Goal: Find specific page/section: Find specific page/section

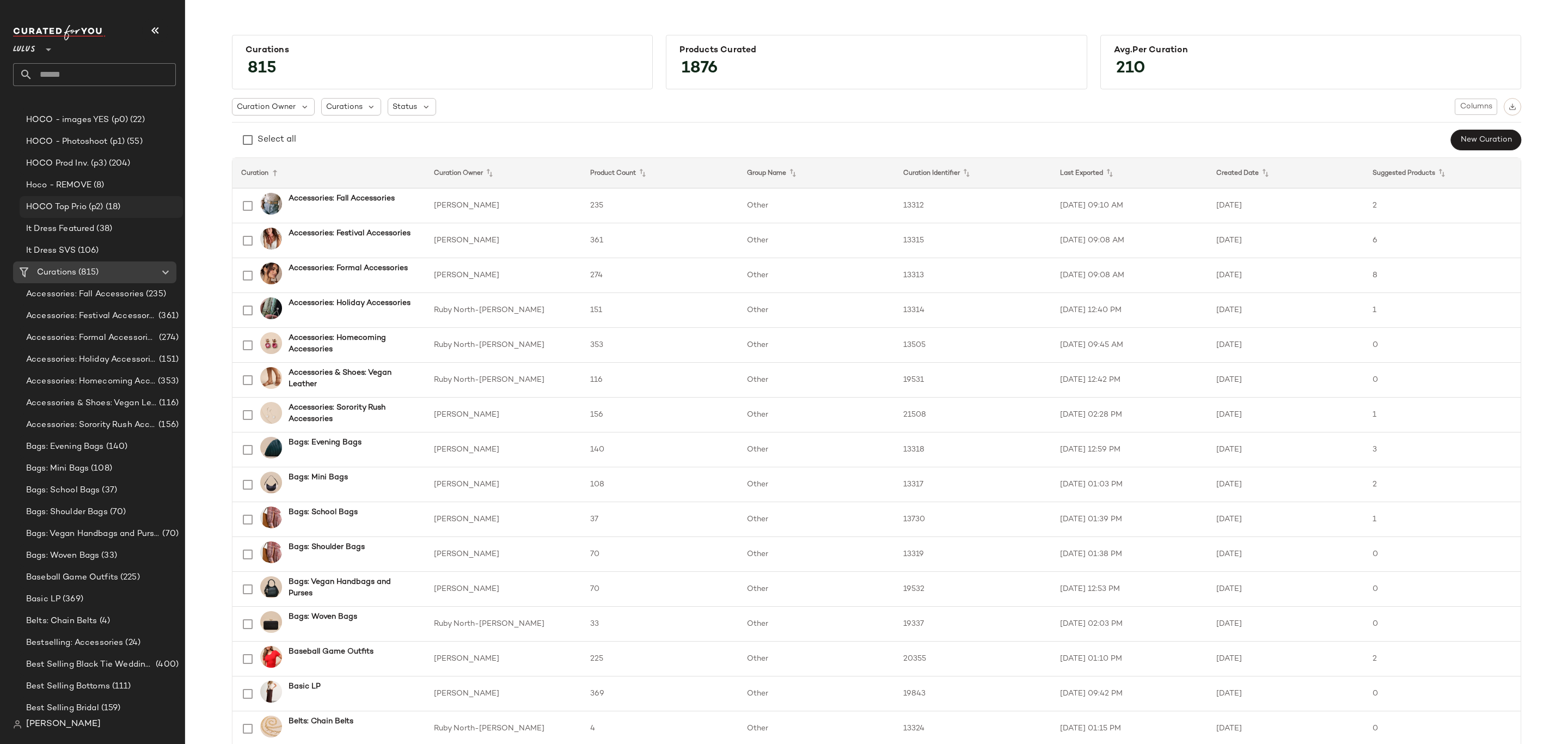
scroll to position [1307, 0]
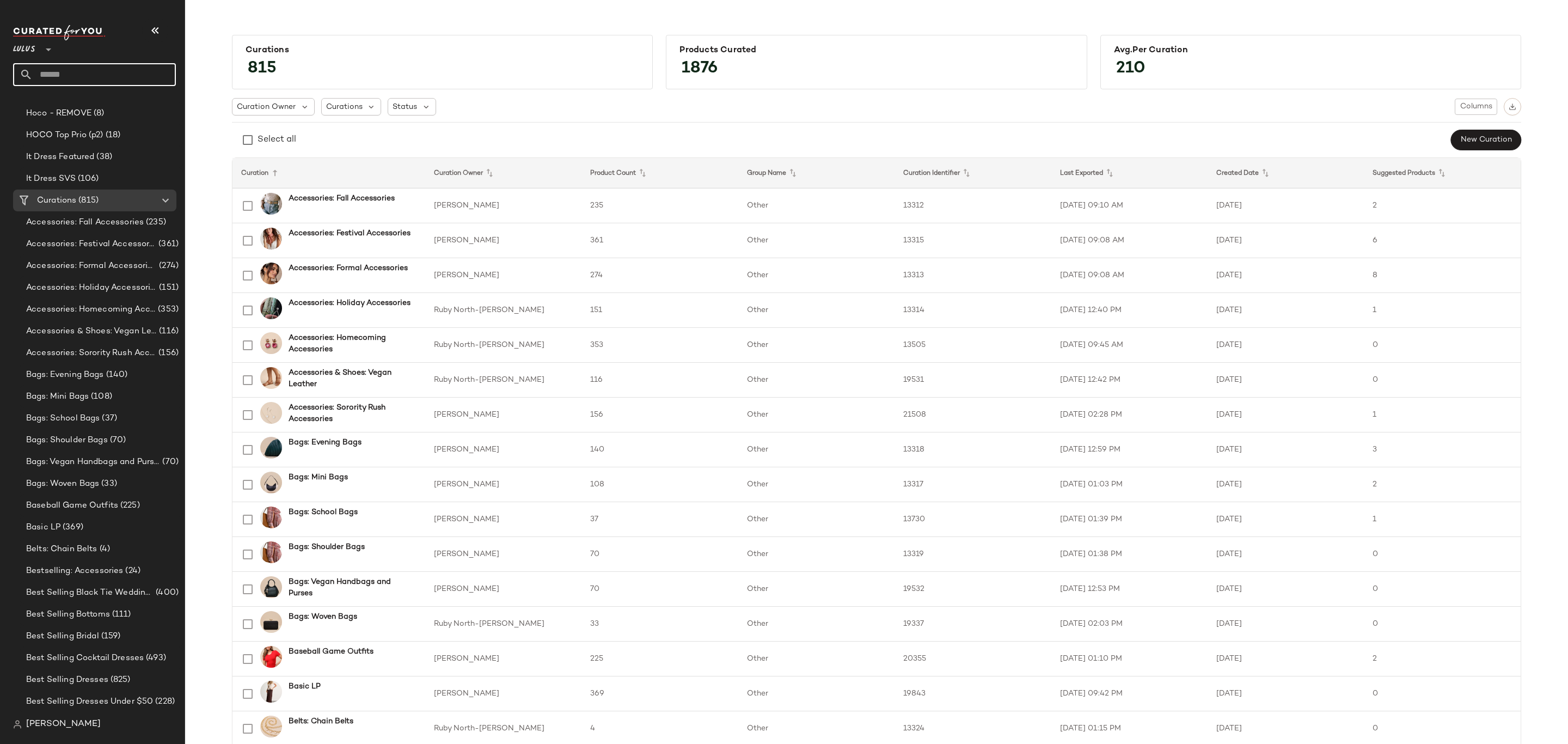
click at [77, 77] on input "text" at bounding box center [104, 74] width 143 height 23
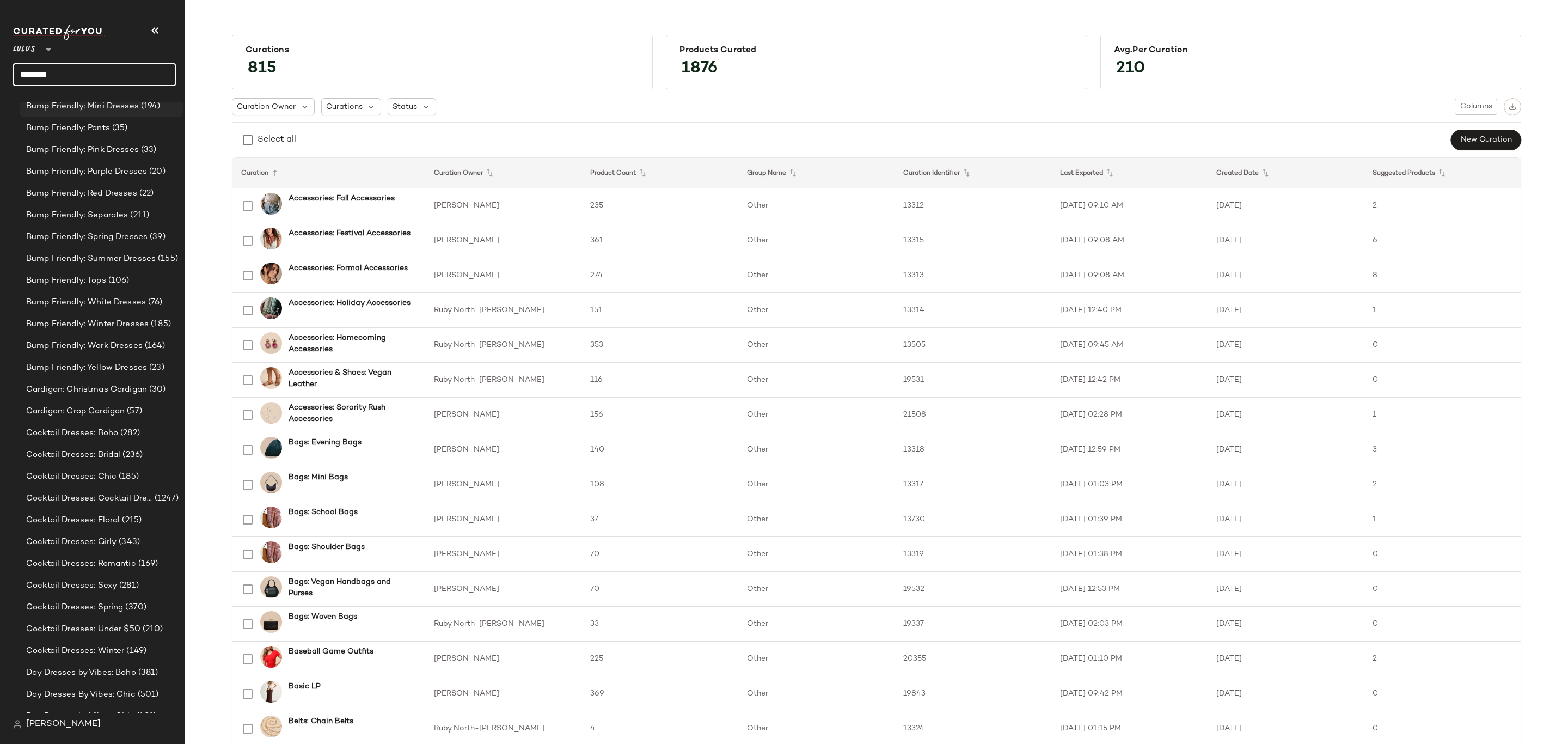
scroll to position [3425, 0]
click at [113, 78] on input "********" at bounding box center [95, 74] width 163 height 23
click at [33, 68] on input "********" at bounding box center [95, 74] width 163 height 23
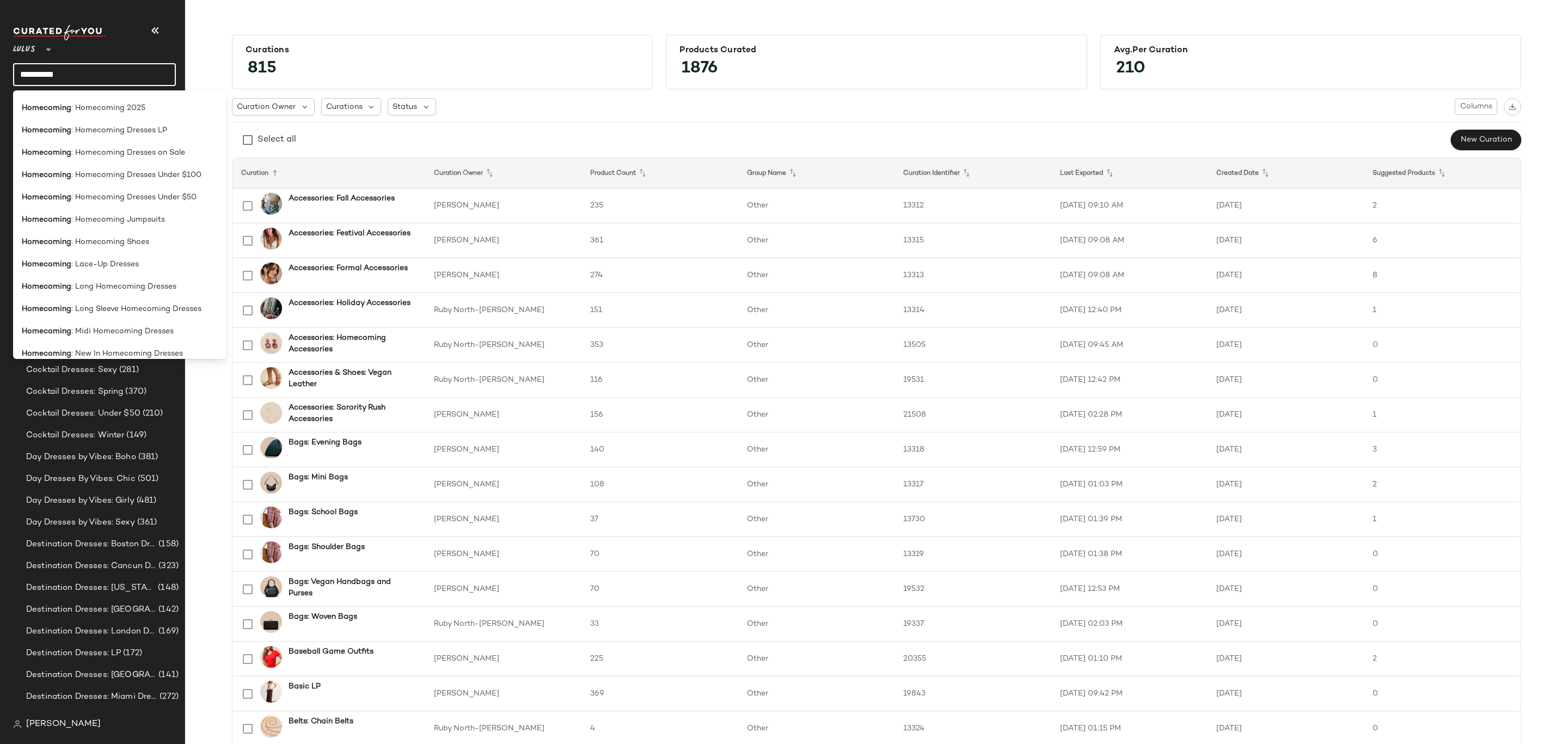
scroll to position [327, 0]
type input "**********"
click at [147, 161] on span ": Homecoming Dresses LP" at bounding box center [119, 158] width 96 height 12
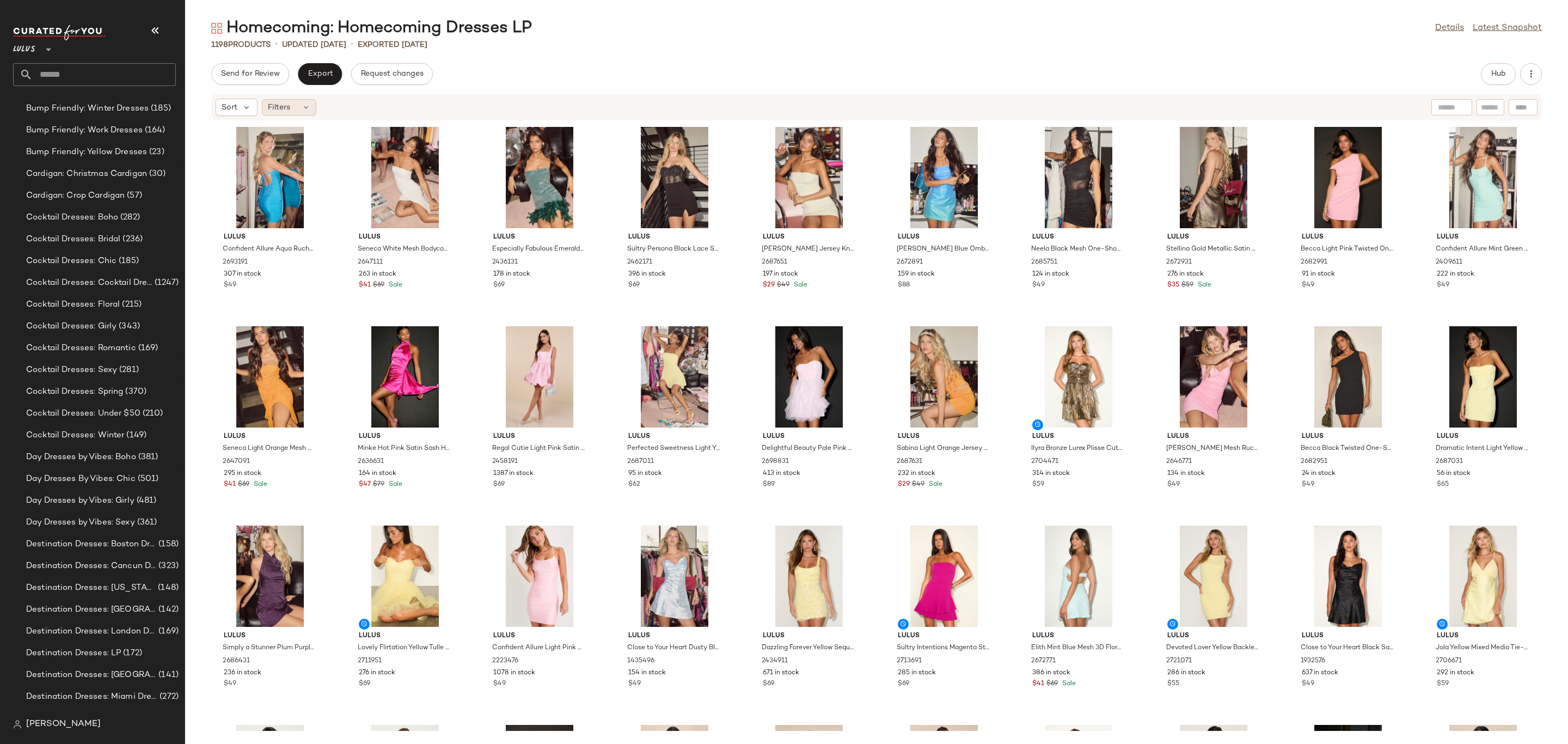
click at [286, 102] on span "Filters" at bounding box center [279, 108] width 23 height 12
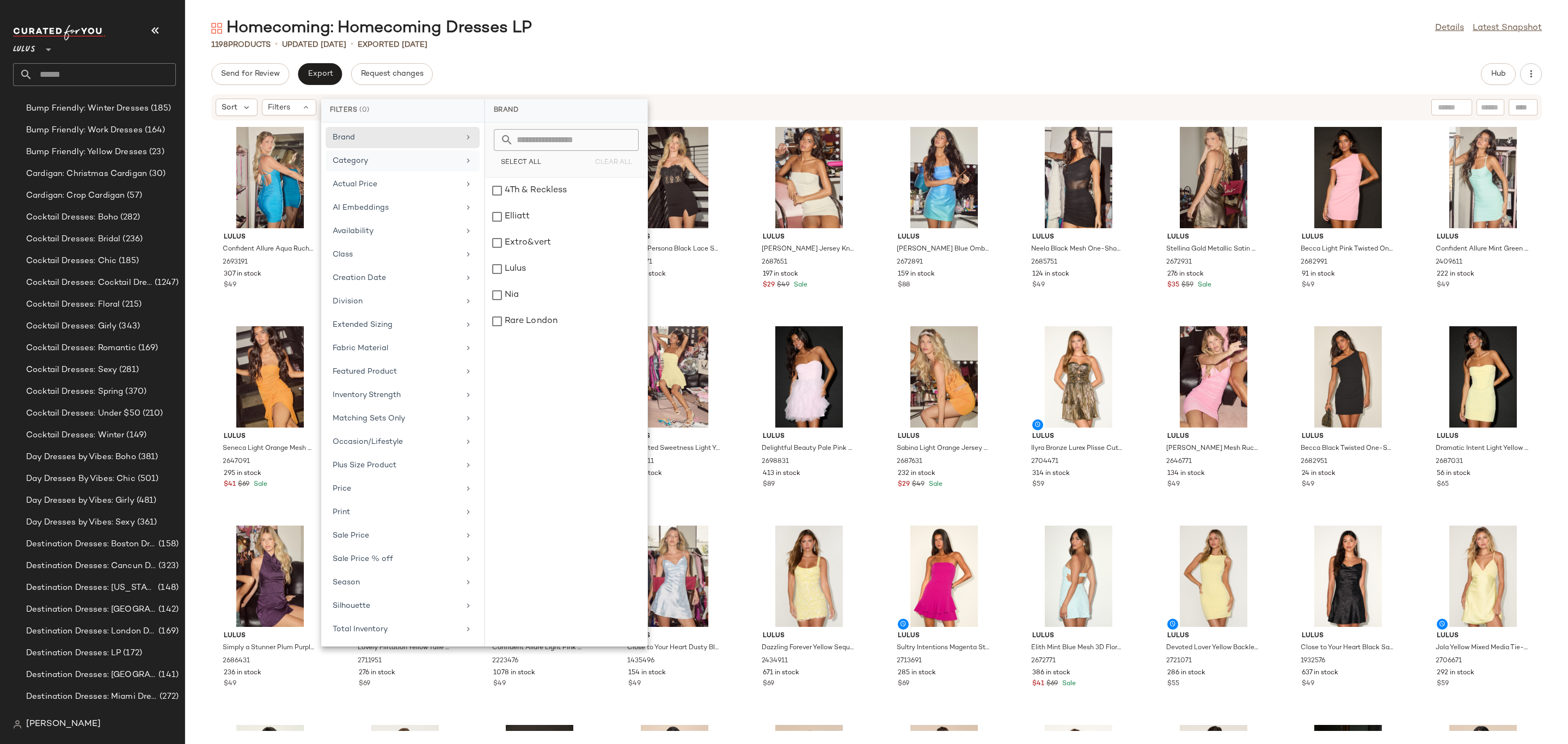
click at [390, 156] on div "Category" at bounding box center [396, 161] width 127 height 12
click at [395, 253] on div "Class" at bounding box center [396, 254] width 127 height 12
click at [539, 230] on div "CASUAL DRESSES" at bounding box center [566, 243] width 162 height 26
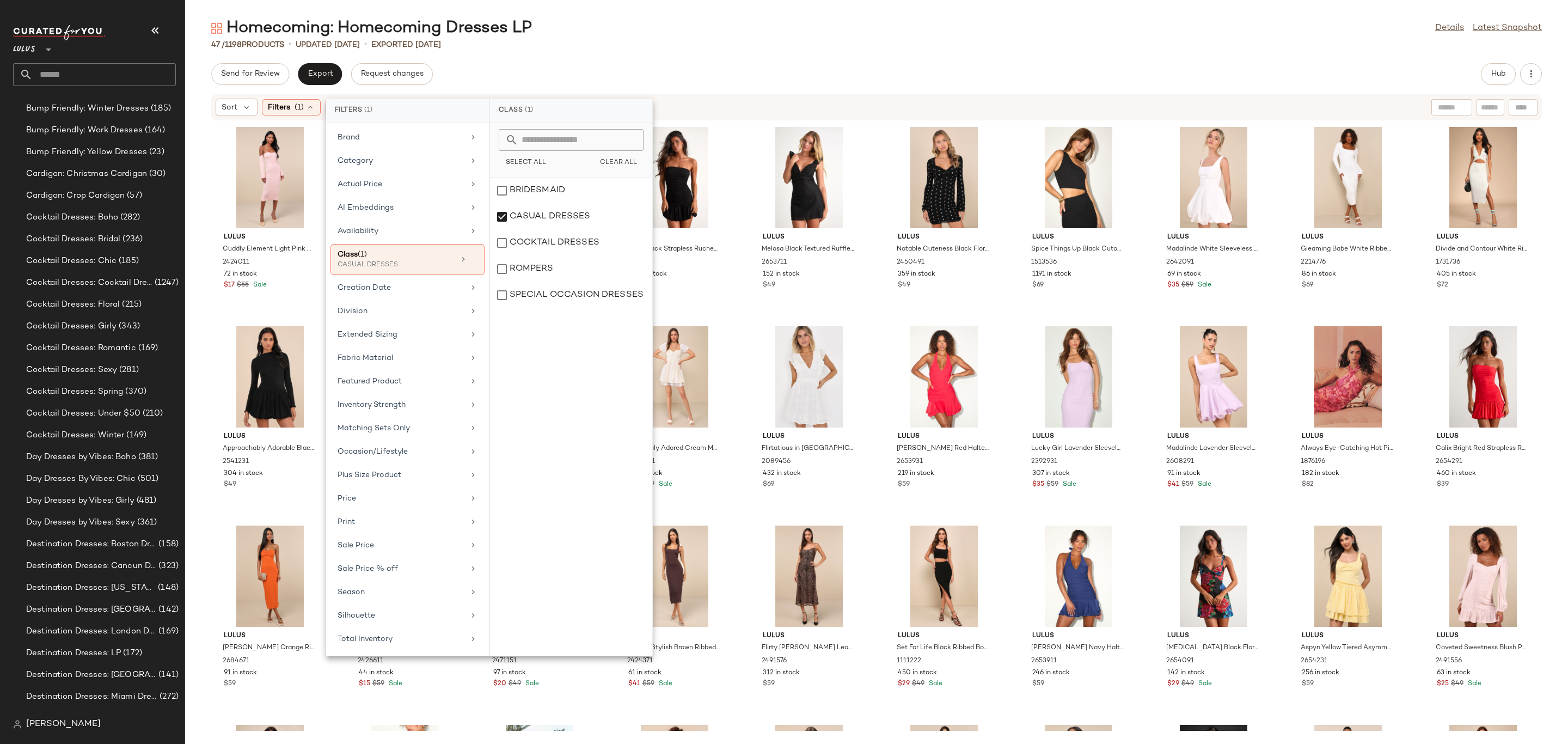
click at [771, 55] on div "Homecoming: Homecoming Dresses LP Details Latest Snapshot 47 / 1198 Products • …" at bounding box center [876, 380] width 1383 height 726
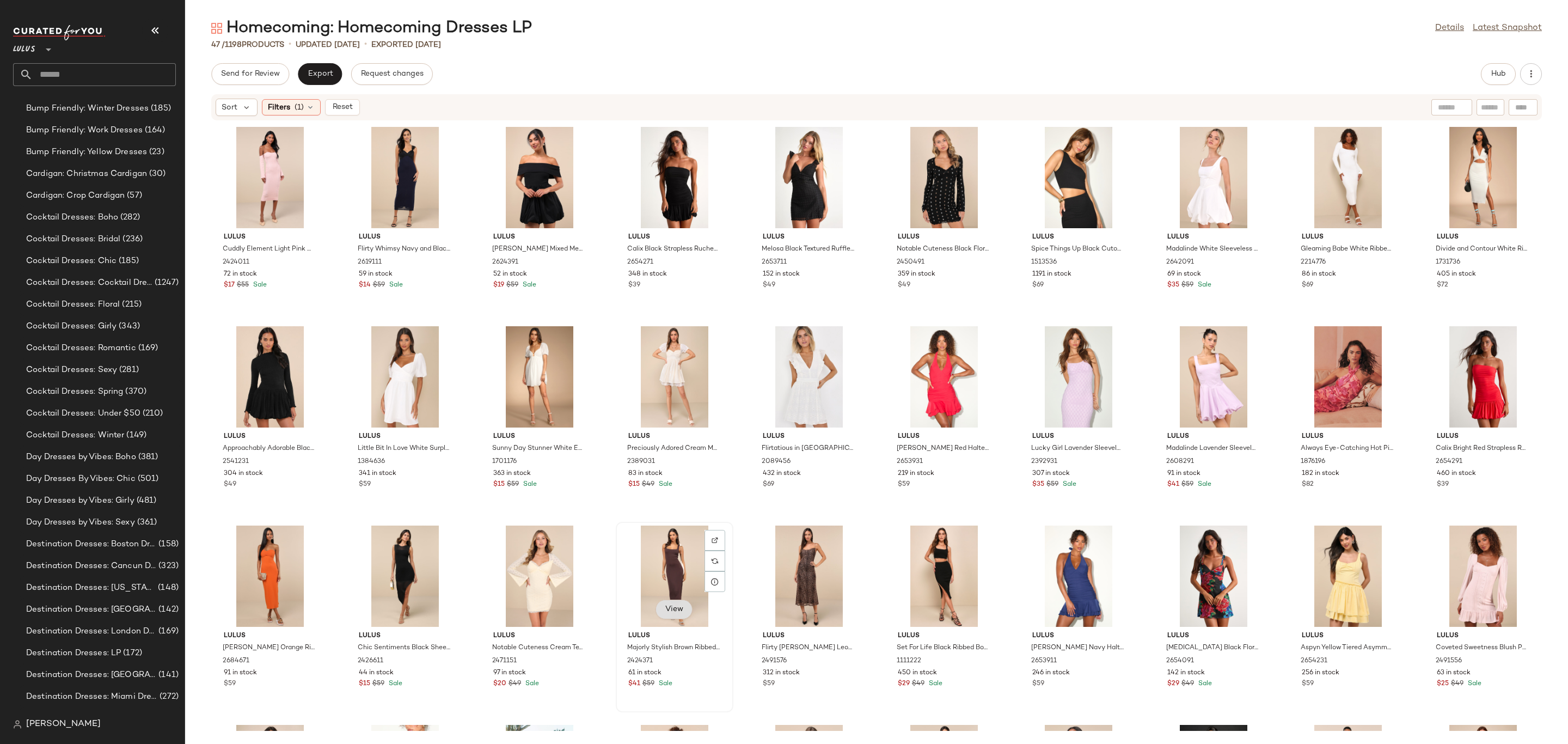
click at [675, 608] on span "View" at bounding box center [674, 609] width 18 height 9
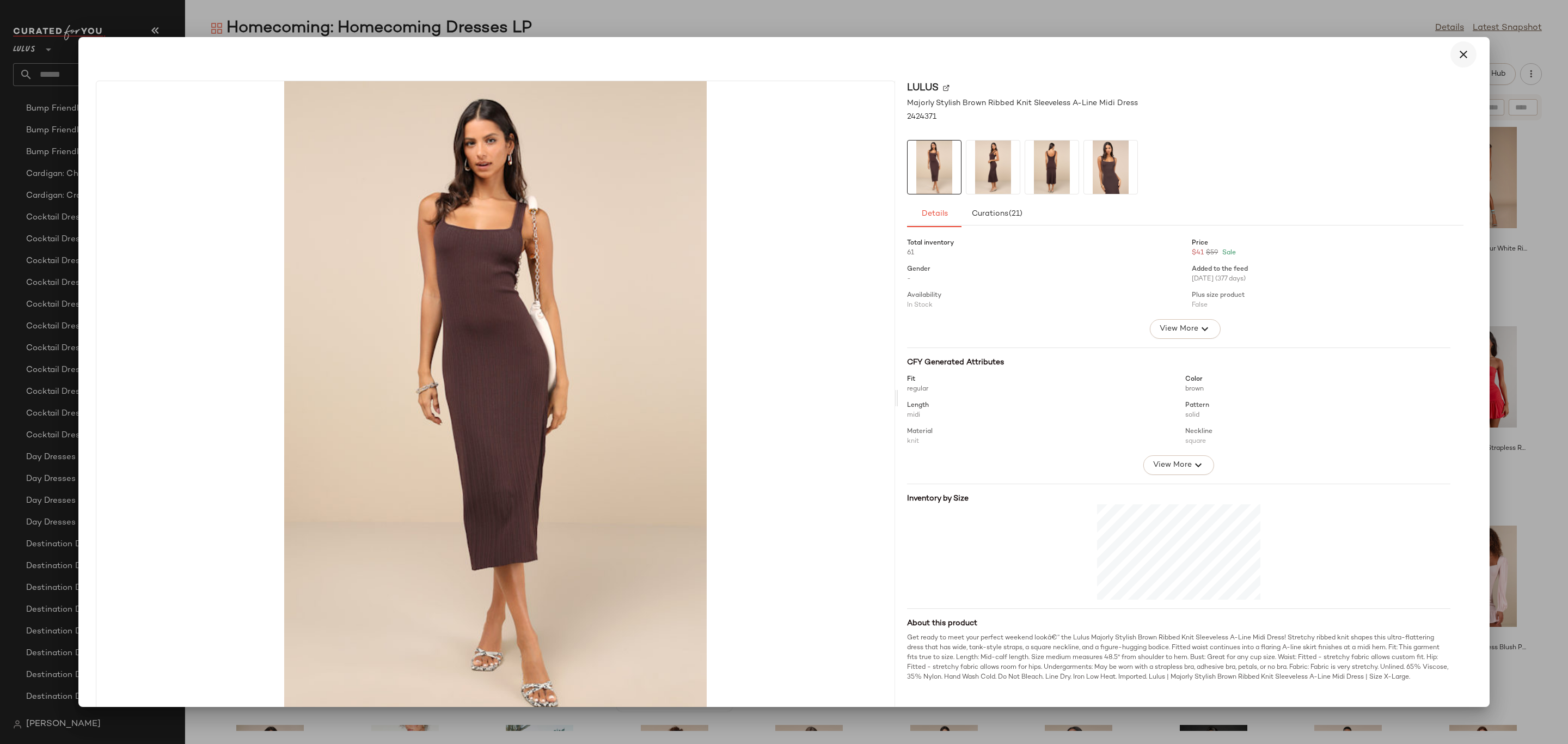
click at [1457, 49] on icon "button" at bounding box center [1463, 54] width 13 height 13
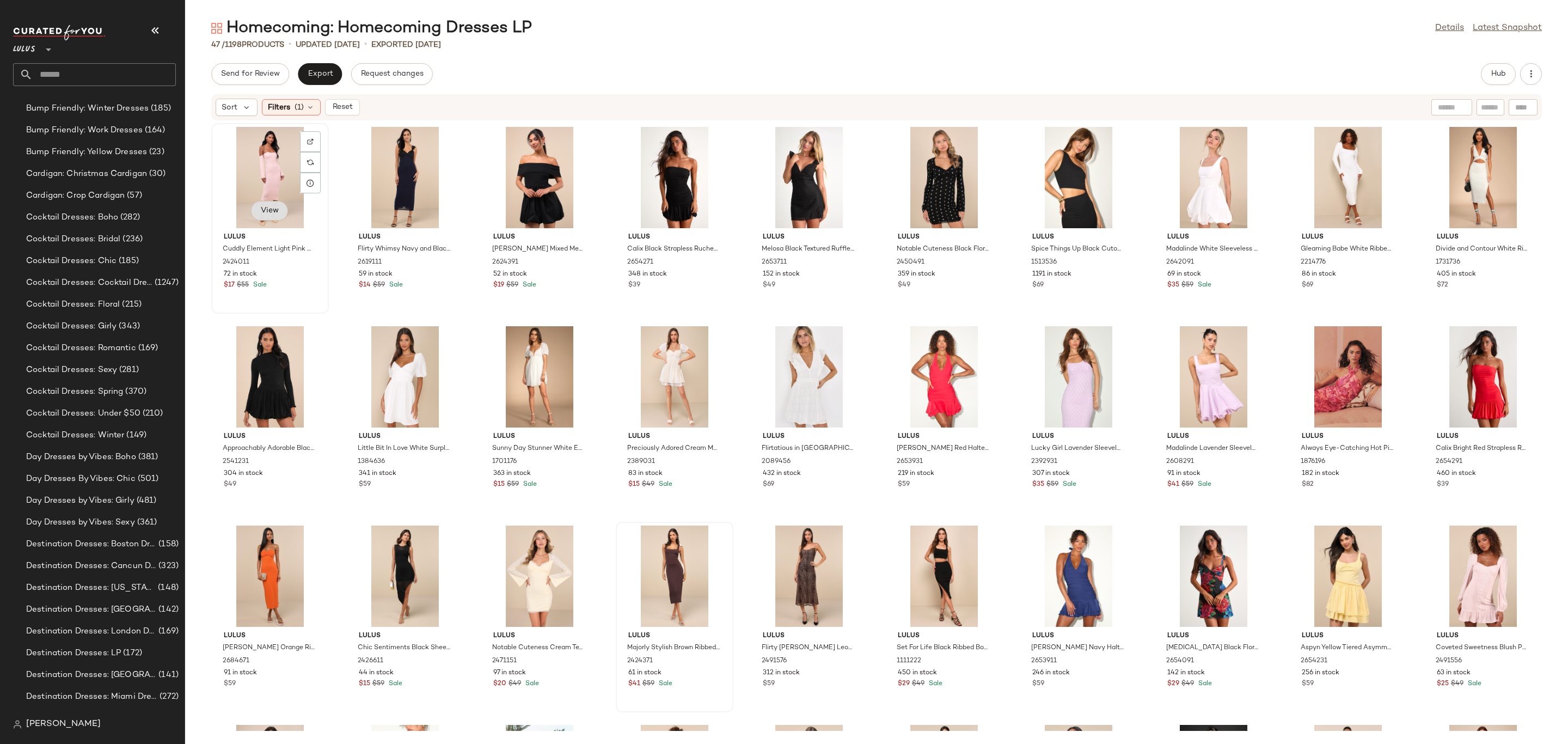
click at [266, 211] on span "View" at bounding box center [269, 210] width 18 height 9
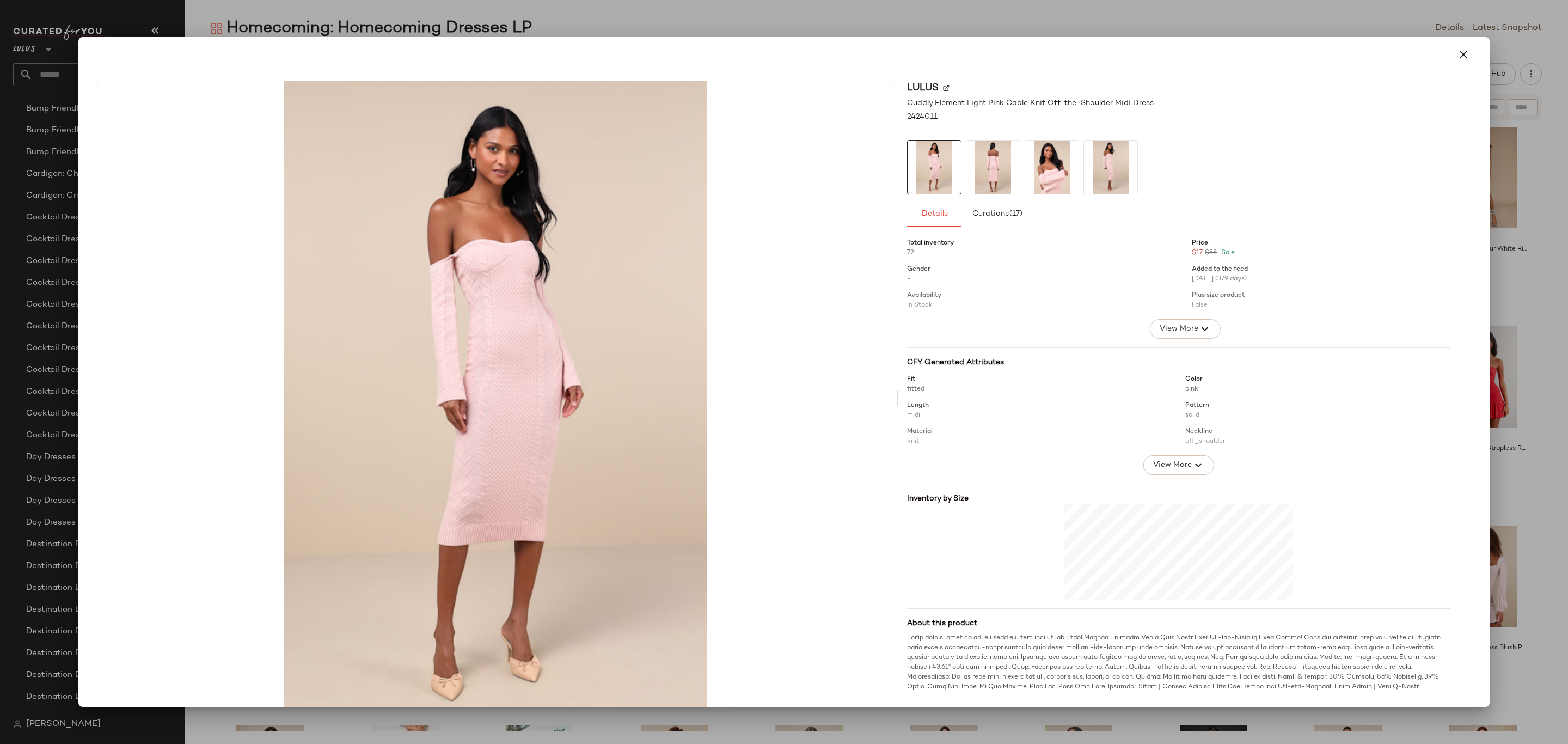
click at [814, 18] on div at bounding box center [784, 372] width 1568 height 744
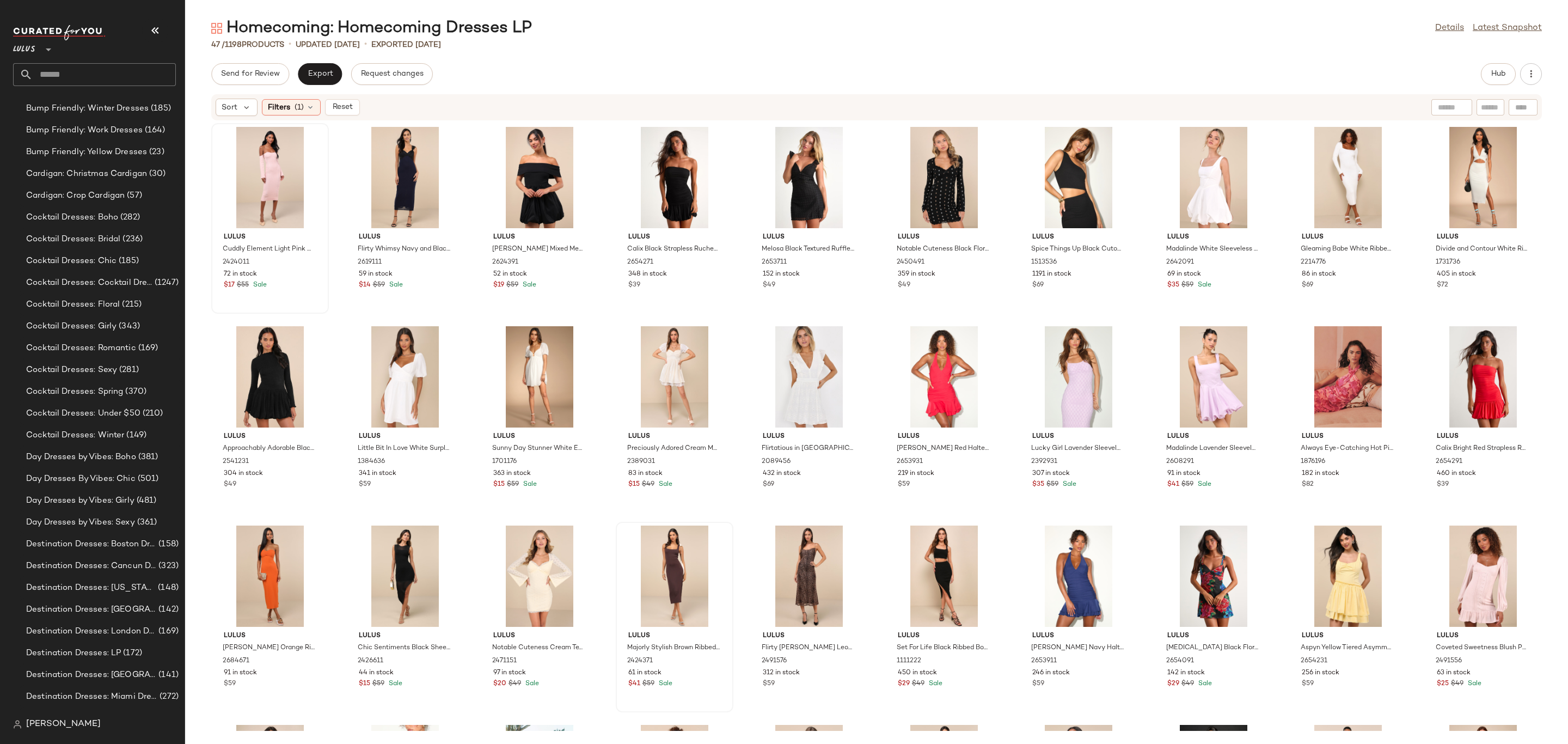
click at [344, 106] on span "Reset" at bounding box center [342, 107] width 21 height 9
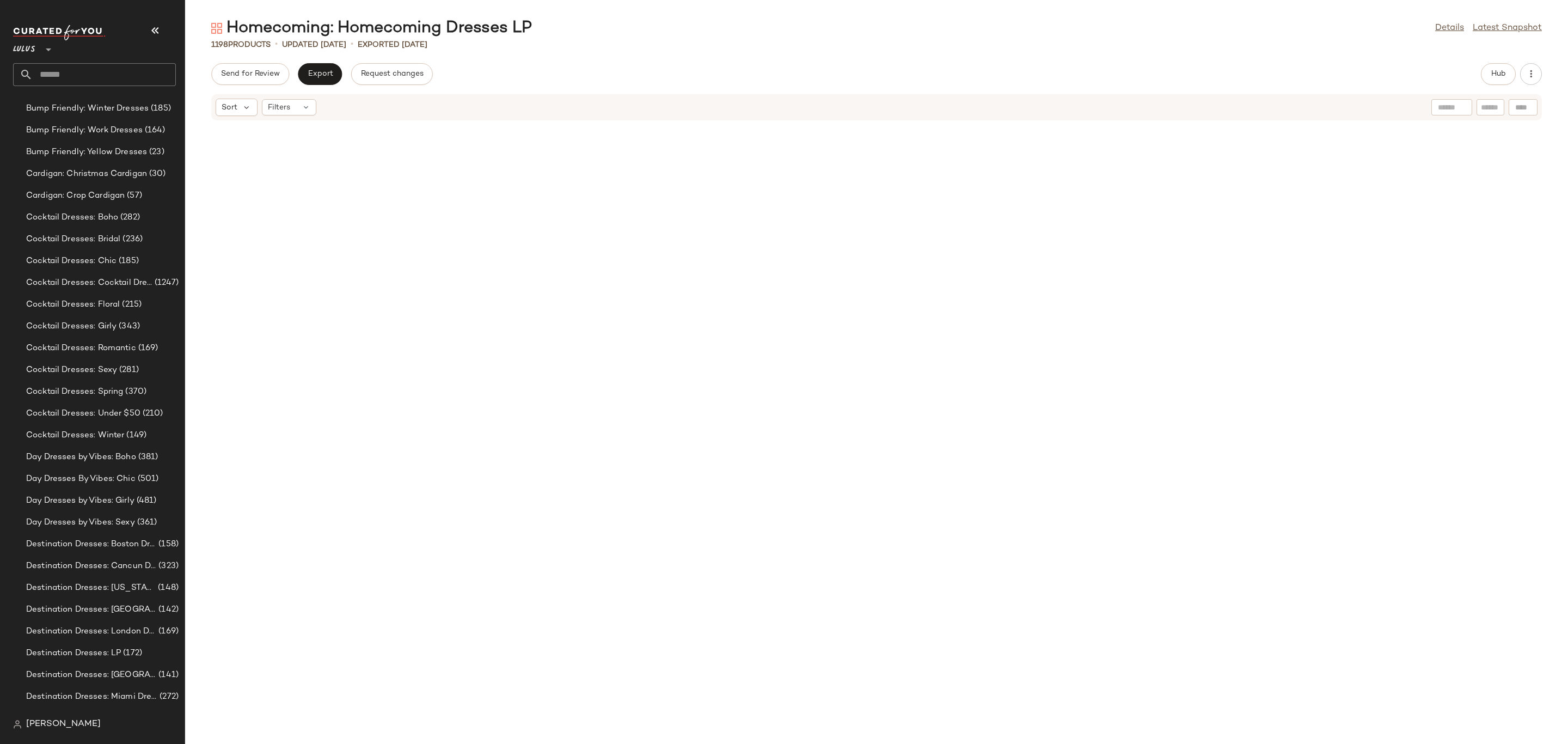
scroll to position [5781, 0]
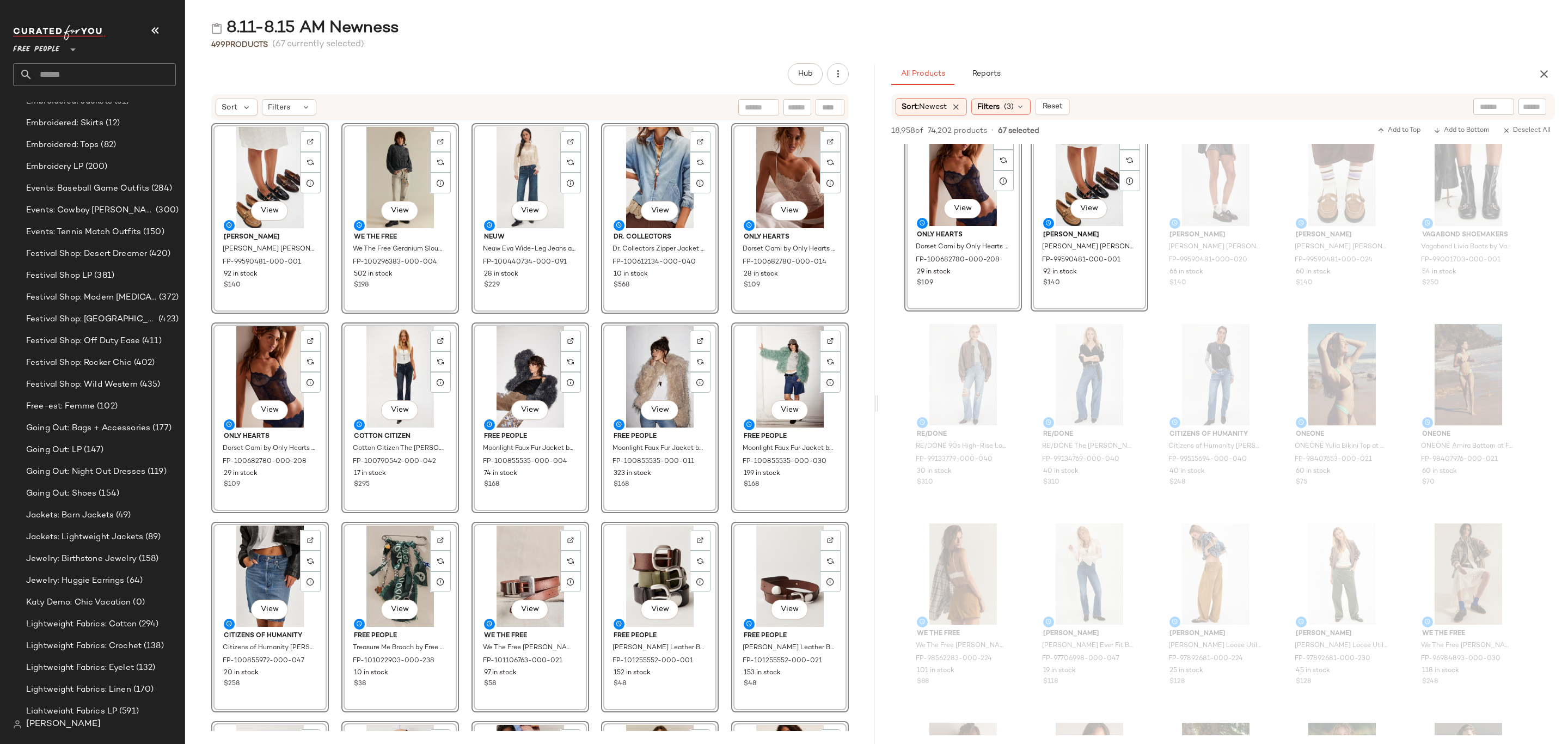
scroll to position [2309, 0]
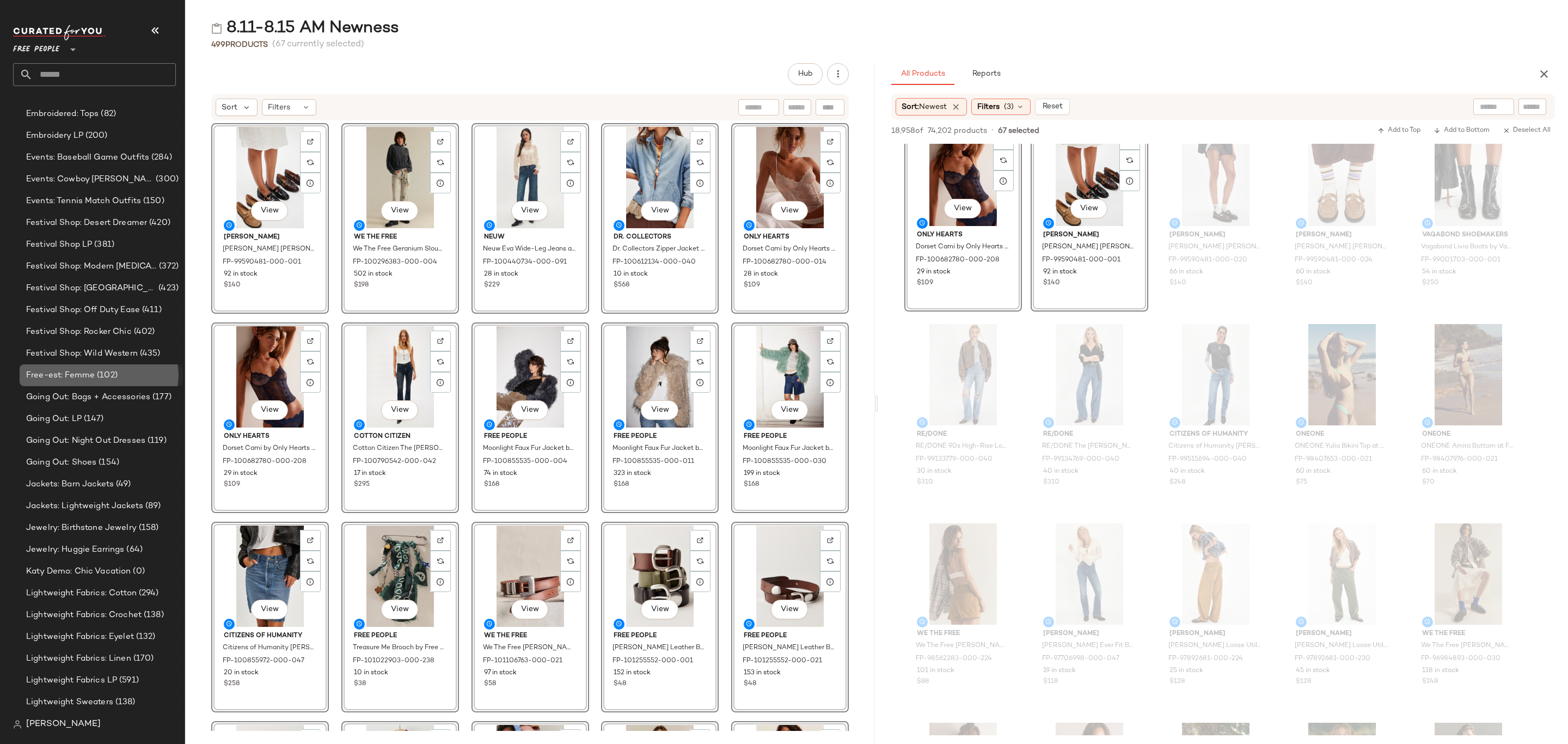
click at [132, 373] on div "Free-est: Femme (102)" at bounding box center [100, 375] width 155 height 12
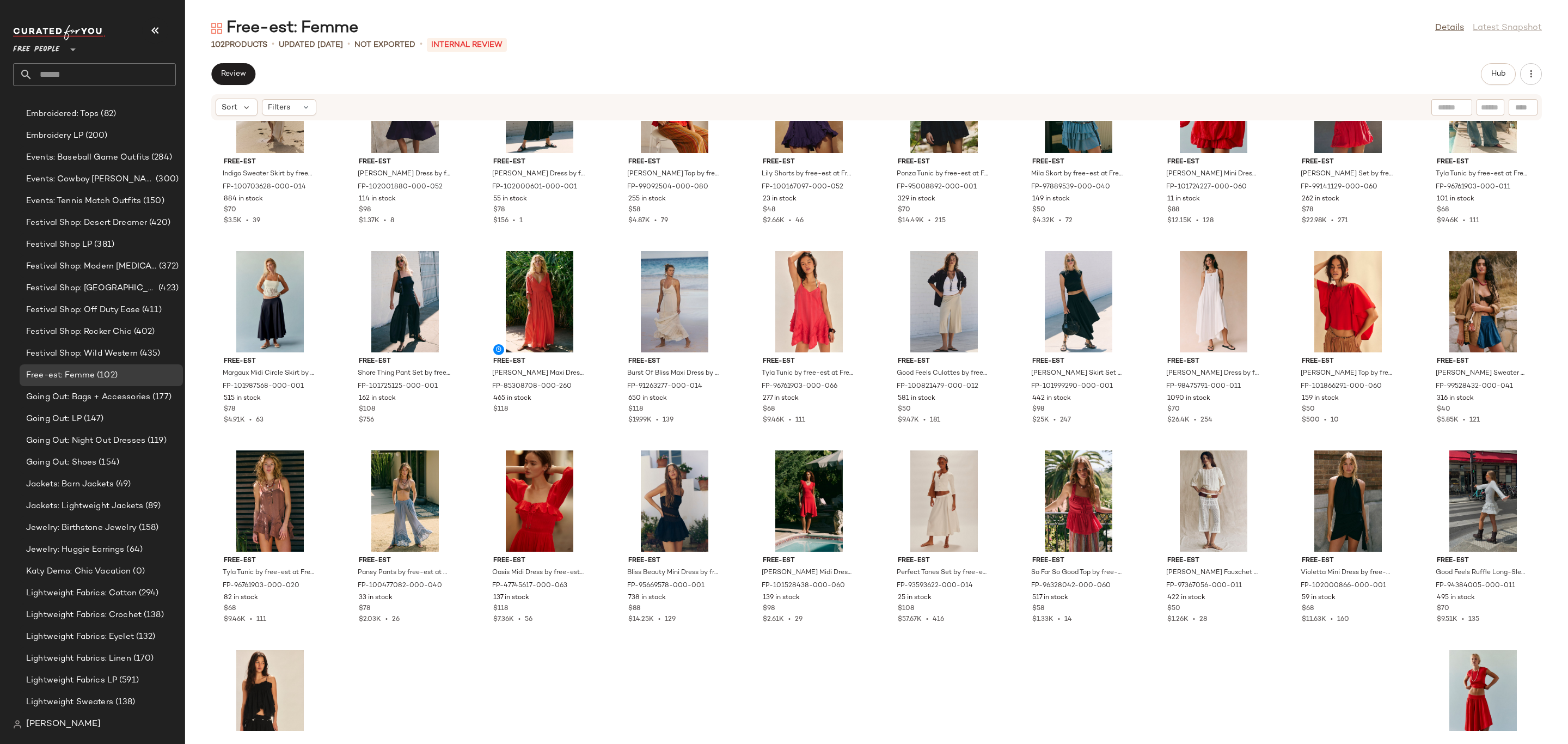
scroll to position [1585, 0]
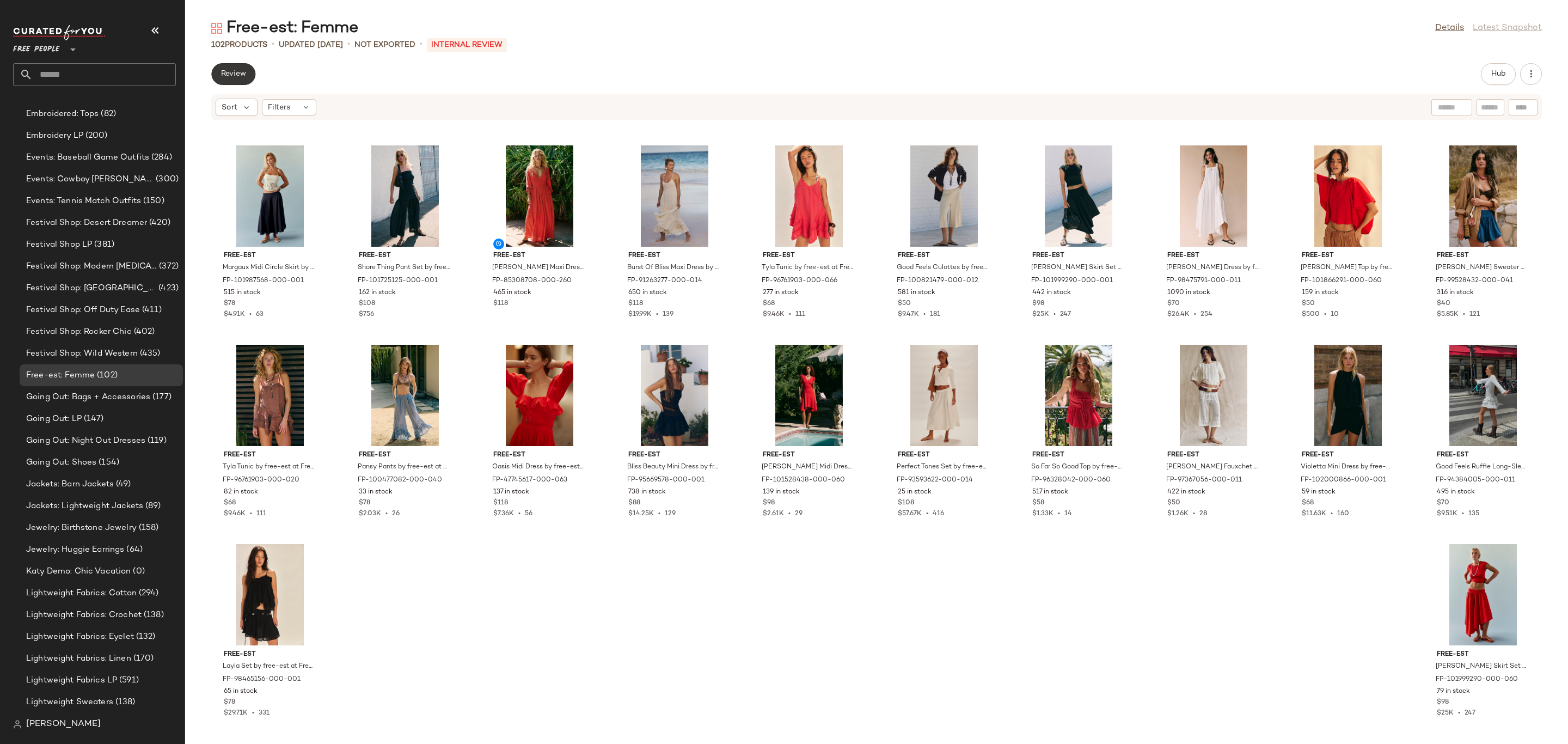
click at [249, 73] on button "Review" at bounding box center [233, 74] width 44 height 22
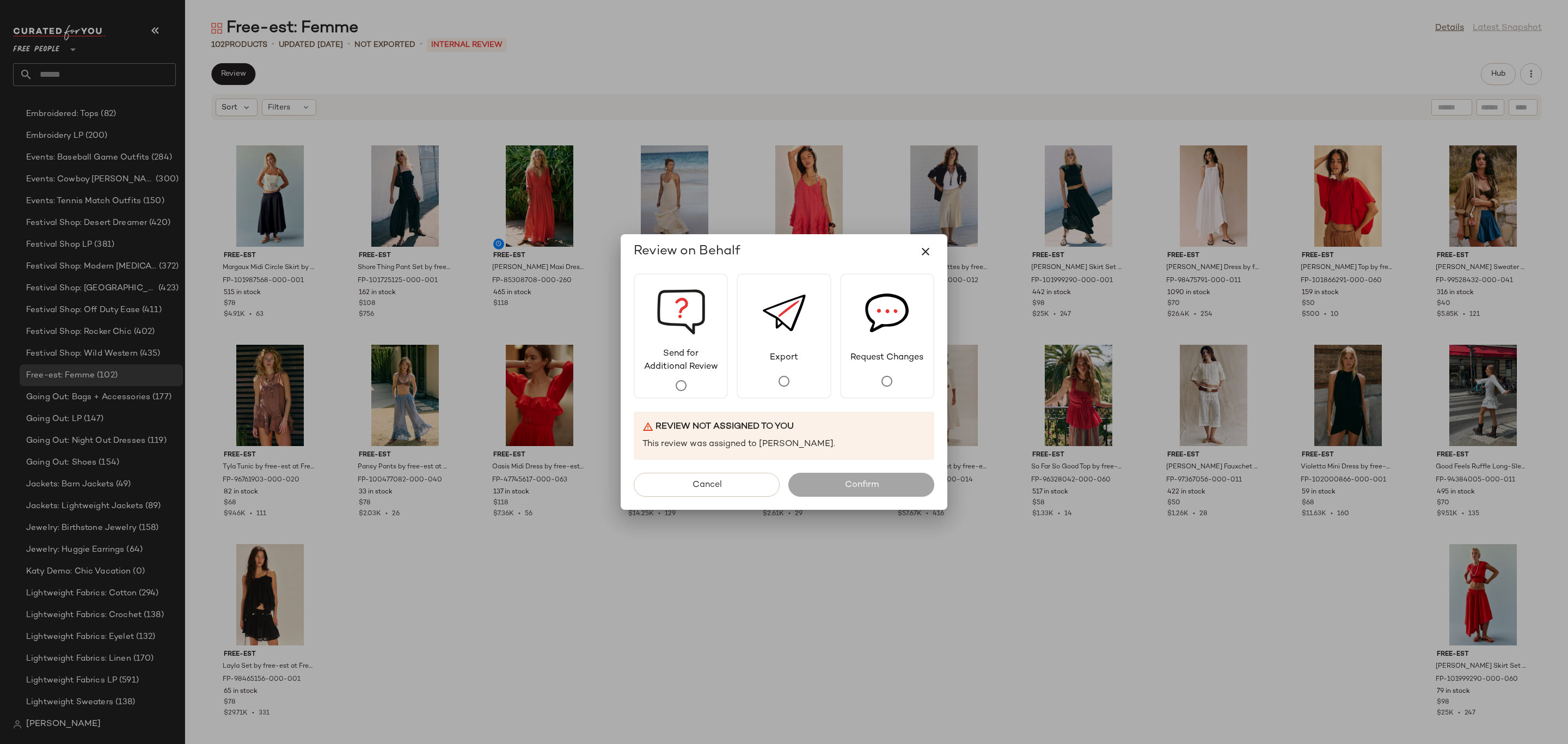
click at [1078, 594] on div at bounding box center [784, 372] width 1568 height 744
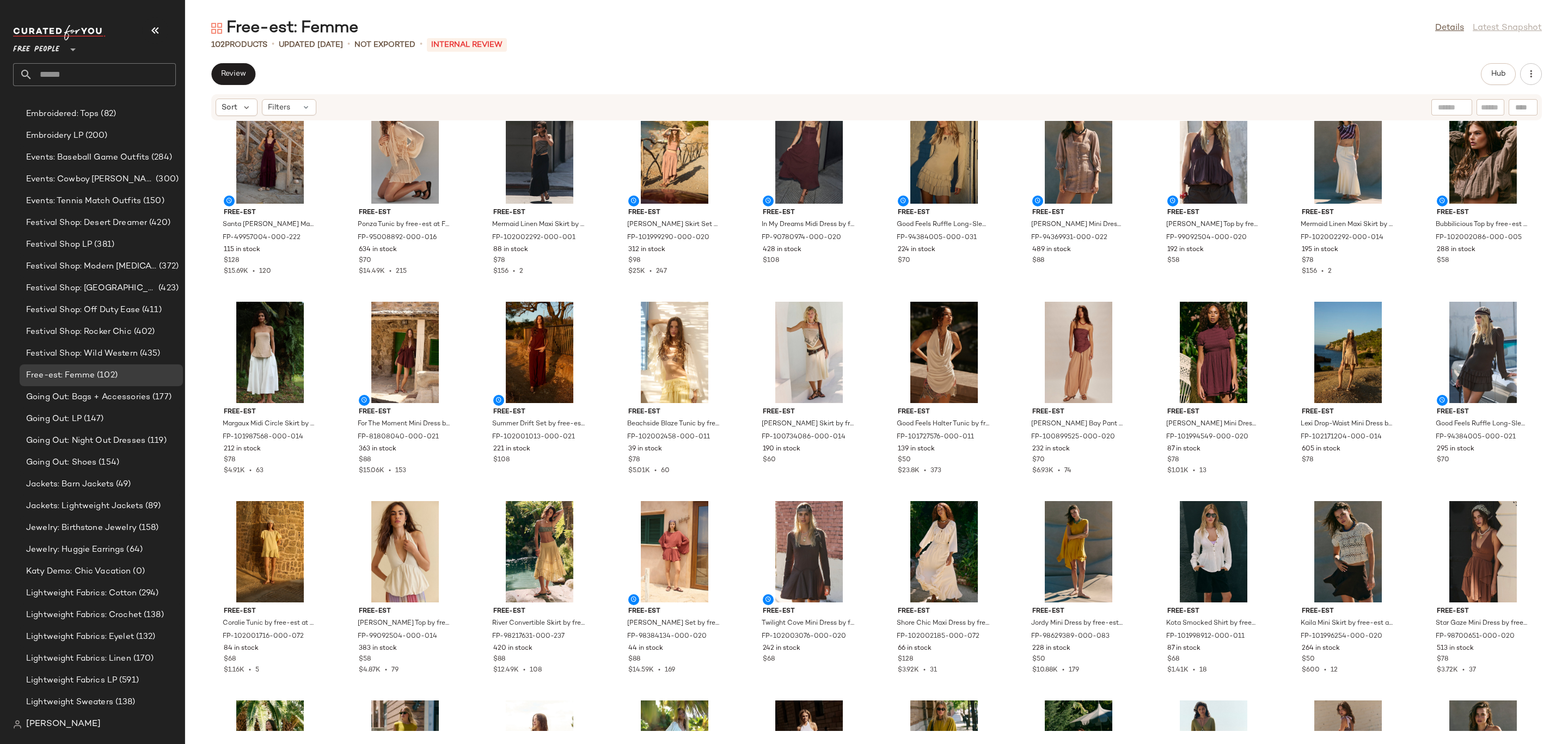
scroll to position [0, 0]
